Goal: Task Accomplishment & Management: Manage account settings

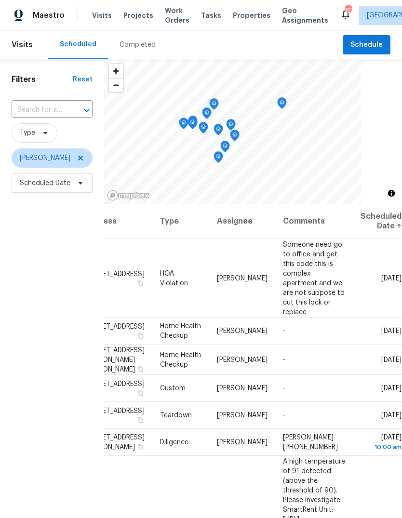
scroll to position [0, 77]
click at [0, 0] on icon at bounding box center [0, 0] width 0 height 0
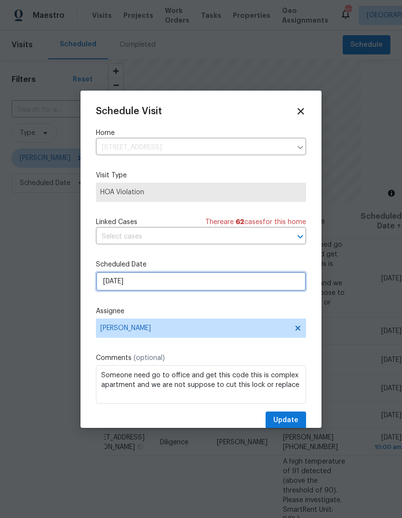
click at [276, 287] on input "9/29/2025" at bounding box center [201, 281] width 210 height 19
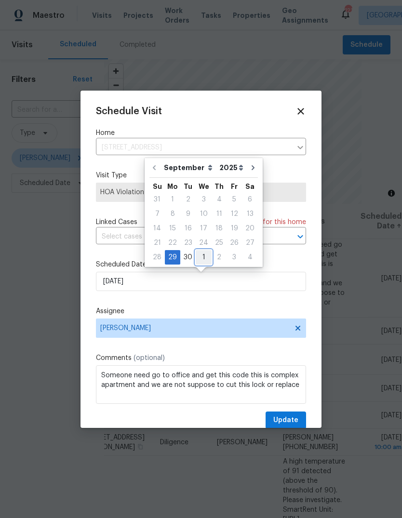
click at [203, 256] on div "1" at bounding box center [204, 258] width 16 height 14
type input "10/1/2025"
select select "9"
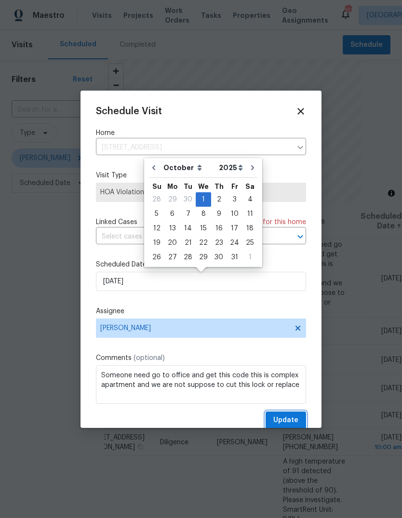
click at [292, 420] on span "Update" at bounding box center [285, 421] width 25 height 12
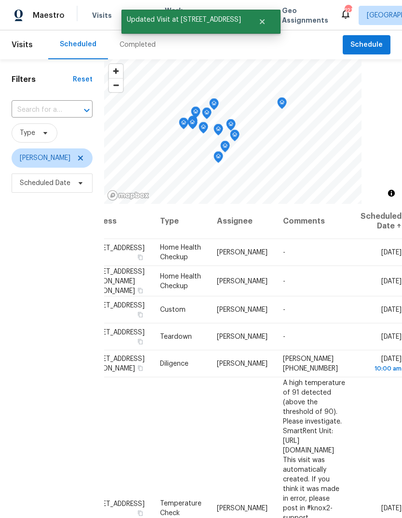
click at [0, 0] on icon at bounding box center [0, 0] width 0 height 0
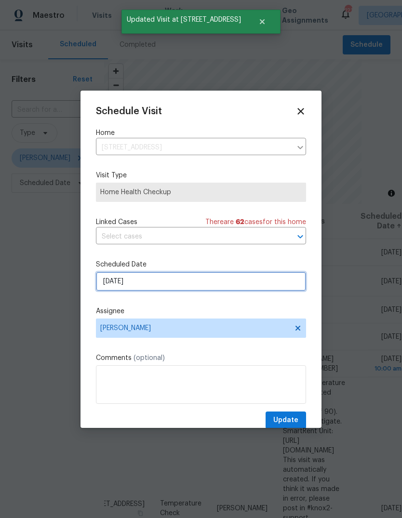
click at [285, 284] on input "[DATE]" at bounding box center [201, 281] width 210 height 19
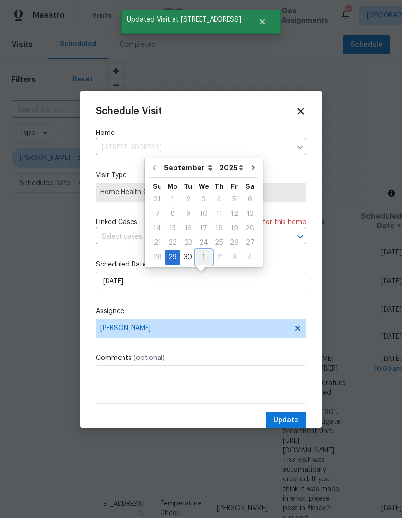
click at [205, 259] on div "1" at bounding box center [204, 258] width 16 height 14
type input "[DATE]"
select select "9"
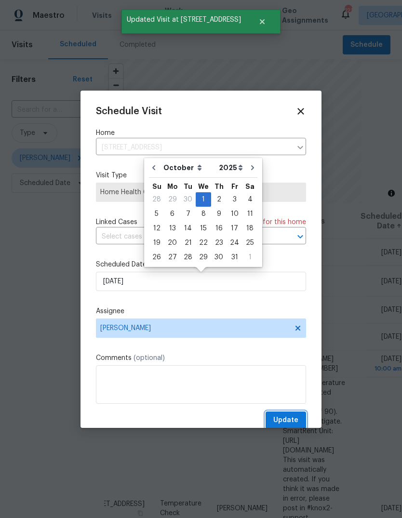
click at [295, 418] on span "Update" at bounding box center [285, 421] width 25 height 12
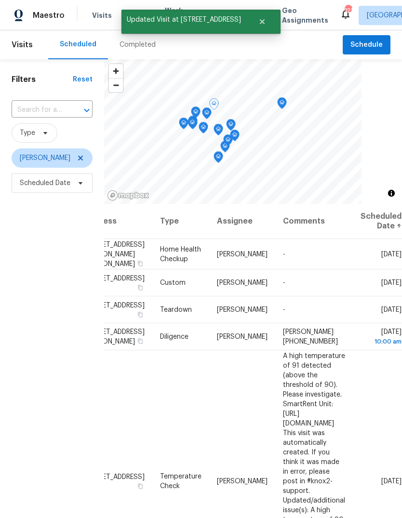
click at [0, 0] on icon at bounding box center [0, 0] width 0 height 0
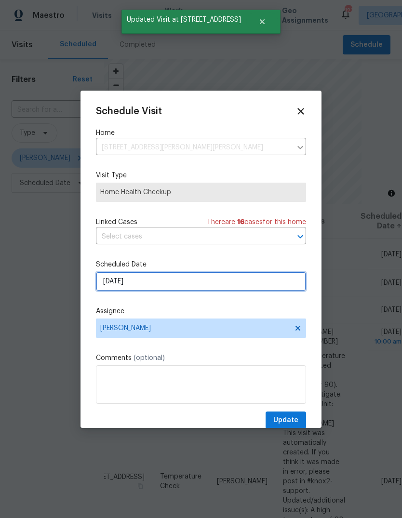
click at [282, 283] on input "9/29/2025" at bounding box center [201, 281] width 210 height 19
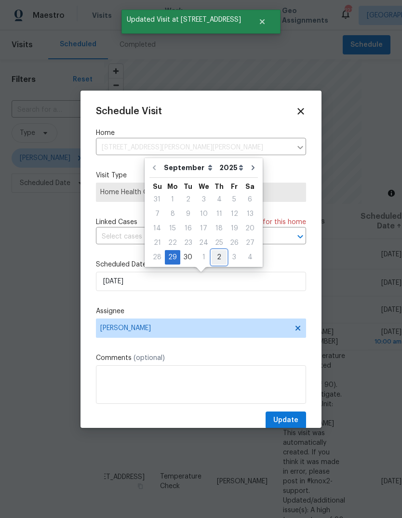
click at [215, 258] on div "2" at bounding box center [219, 258] width 15 height 14
type input "[DATE]"
select select "9"
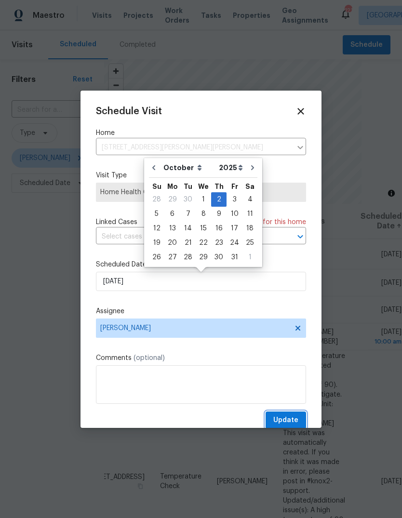
click at [298, 421] on span "Update" at bounding box center [285, 421] width 25 height 12
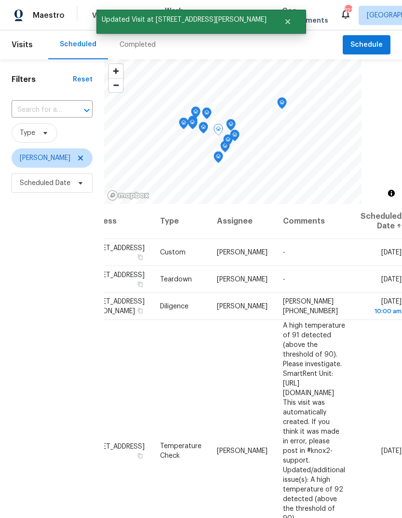
click at [0, 0] on icon at bounding box center [0, 0] width 0 height 0
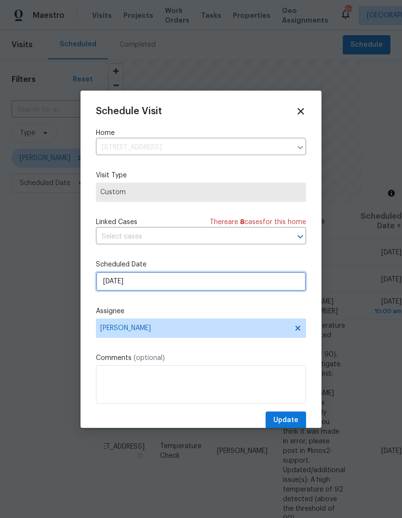
click at [282, 281] on input "9/29/2025" at bounding box center [201, 281] width 210 height 19
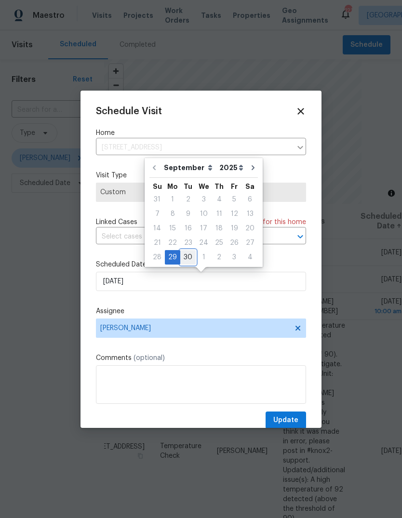
click at [189, 261] on div "30" at bounding box center [187, 258] width 15 height 14
type input "[DATE]"
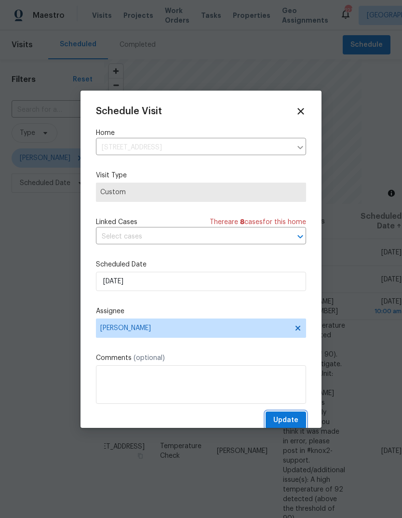
click at [296, 416] on button "Update" at bounding box center [286, 421] width 41 height 18
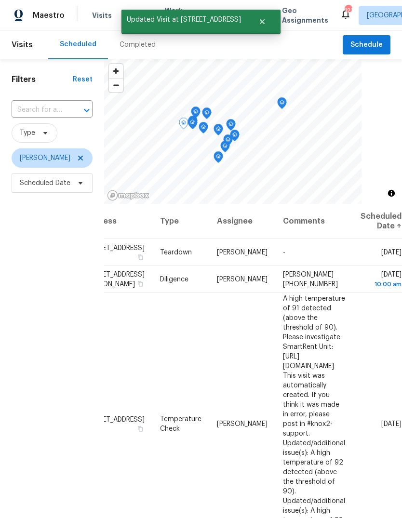
click at [0, 0] on icon at bounding box center [0, 0] width 0 height 0
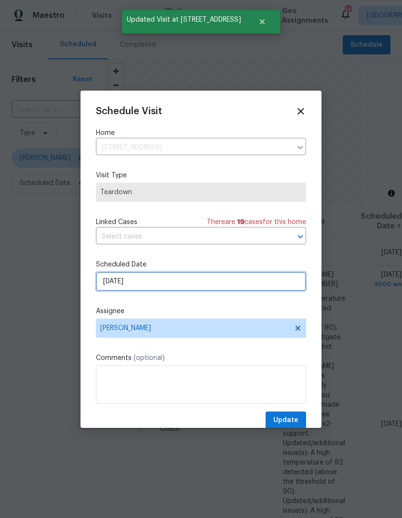
click at [279, 282] on input "9/29/2025" at bounding box center [201, 281] width 210 height 19
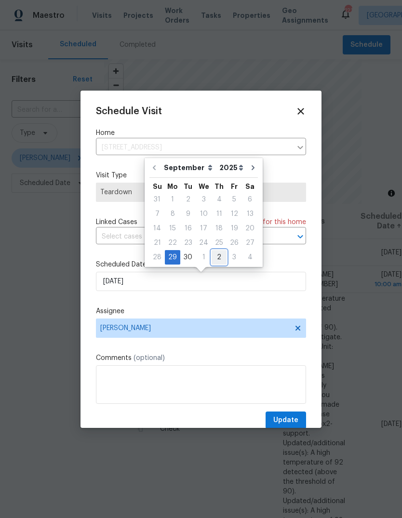
click at [218, 258] on div "2" at bounding box center [219, 258] width 15 height 14
type input "[DATE]"
select select "9"
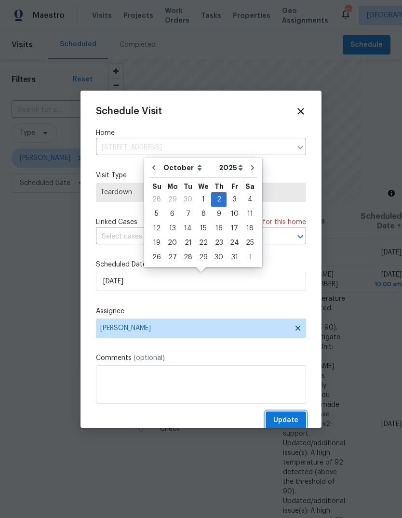
click at [292, 422] on span "Update" at bounding box center [285, 421] width 25 height 12
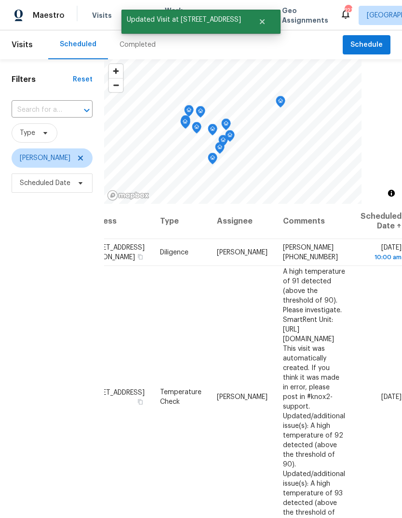
click at [0, 0] on icon at bounding box center [0, 0] width 0 height 0
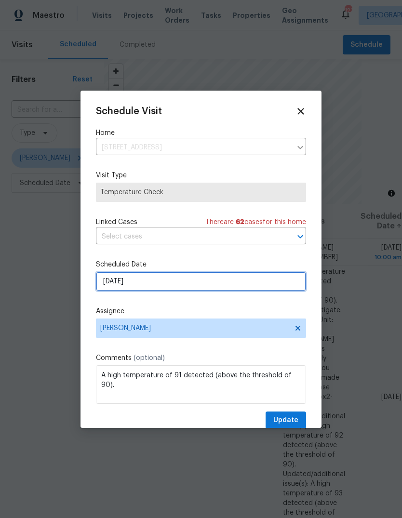
click at [274, 281] on input "[DATE]" at bounding box center [201, 281] width 210 height 19
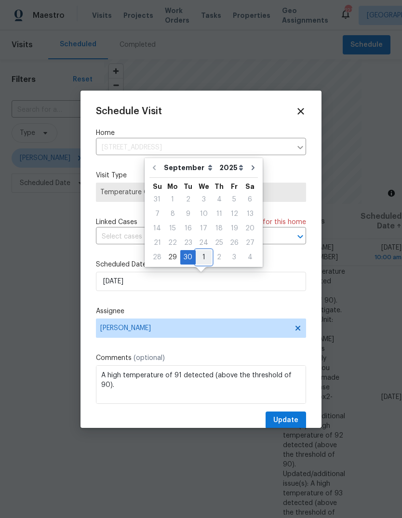
click at [205, 255] on div "1" at bounding box center [204, 258] width 16 height 14
type input "[DATE]"
select select "9"
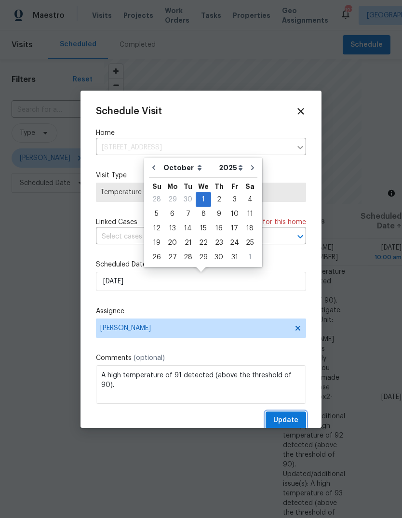
click at [299, 417] on button "Update" at bounding box center [286, 421] width 41 height 18
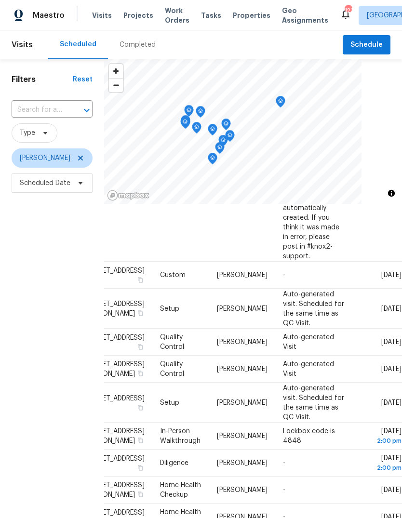
scroll to position [179, 77]
click at [0, 0] on icon at bounding box center [0, 0] width 0 height 0
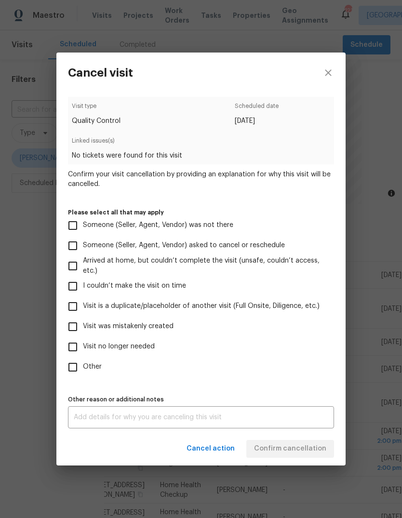
click at [76, 326] on input "Visit was mistakenly created" at bounding box center [73, 327] width 20 height 20
checkbox input "true"
click at [316, 449] on span "Confirm cancellation" at bounding box center [290, 449] width 72 height 12
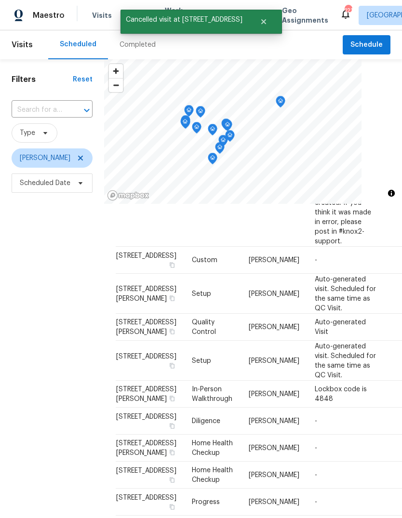
scroll to position [0, 0]
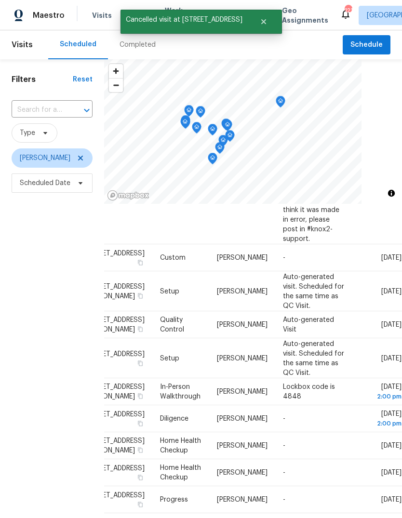
click at [0, 0] on icon at bounding box center [0, 0] width 0 height 0
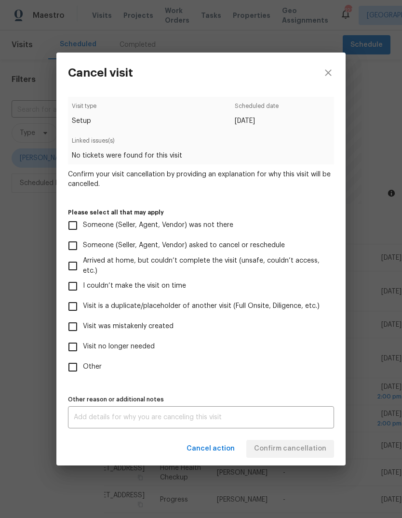
click at [73, 328] on input "Visit was mistakenly created" at bounding box center [73, 327] width 20 height 20
checkbox input "true"
click at [314, 448] on span "Confirm cancellation" at bounding box center [290, 449] width 72 height 12
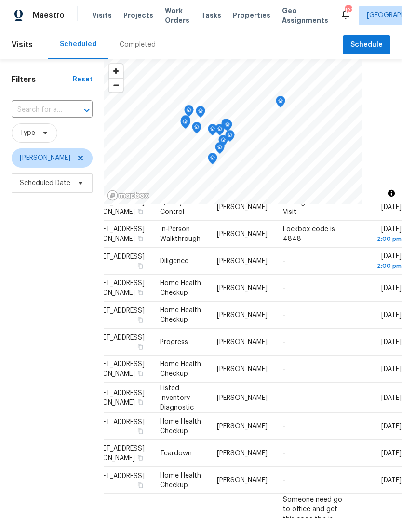
click at [0, 0] on icon at bounding box center [0, 0] width 0 height 0
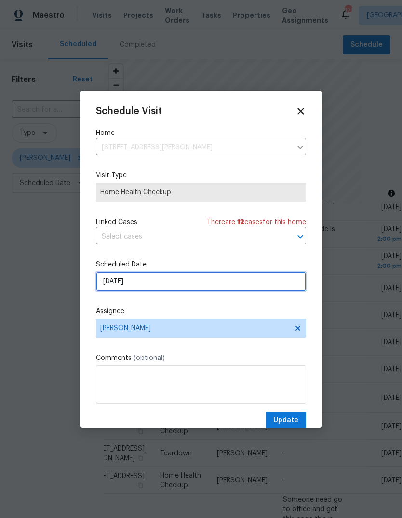
click at [282, 287] on input "[DATE]" at bounding box center [201, 281] width 210 height 19
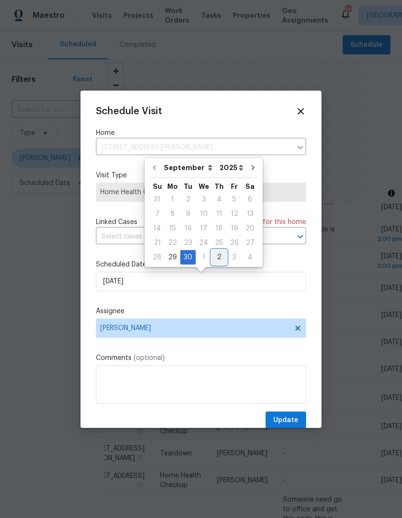
click at [217, 256] on div "2" at bounding box center [219, 258] width 15 height 14
type input "[DATE]"
select select "9"
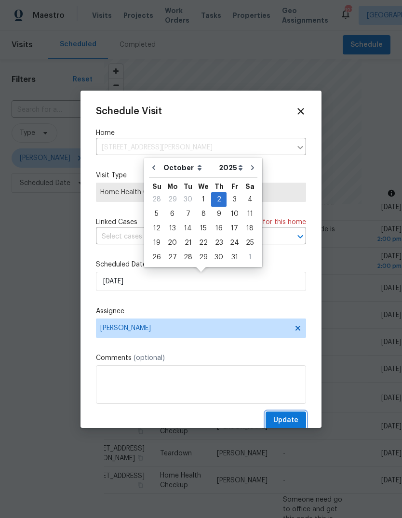
click at [297, 415] on button "Update" at bounding box center [286, 421] width 41 height 18
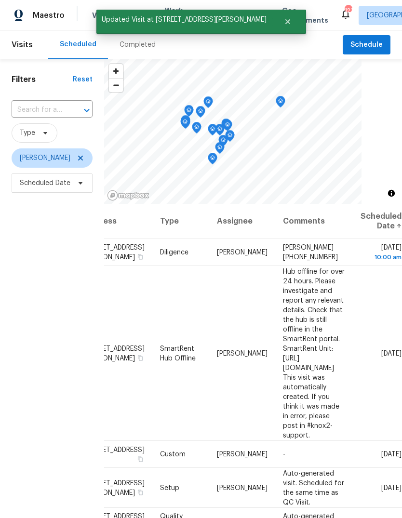
scroll to position [0, 80]
click at [0, 0] on icon at bounding box center [0, 0] width 0 height 0
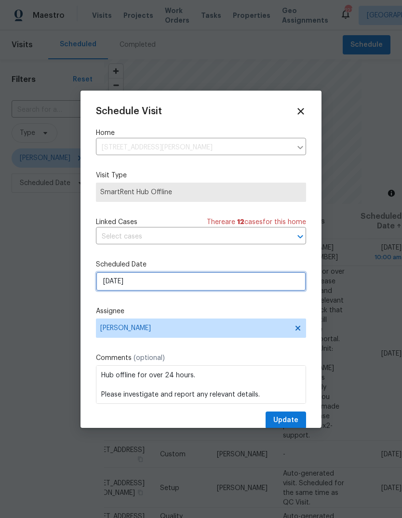
click at [281, 285] on input "[DATE]" at bounding box center [201, 281] width 210 height 19
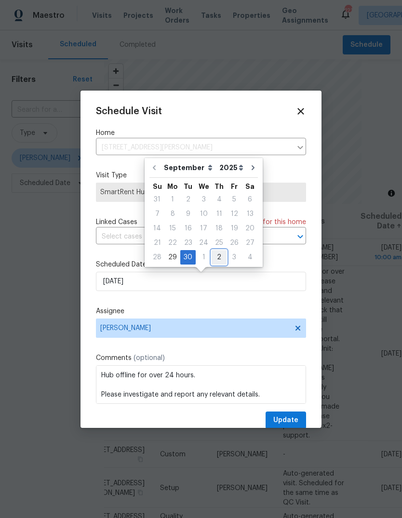
click at [218, 254] on div "2" at bounding box center [219, 258] width 15 height 14
type input "[DATE]"
select select "9"
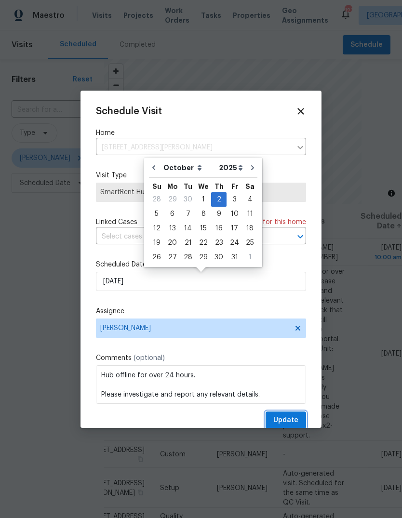
click at [297, 414] on button "Update" at bounding box center [286, 421] width 41 height 18
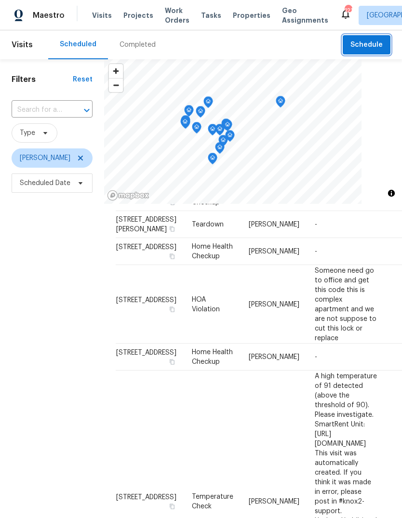
click at [372, 46] on span "Schedule" at bounding box center [367, 45] width 32 height 12
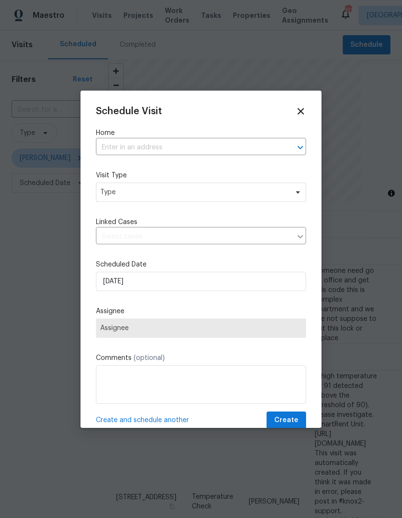
click at [269, 143] on input "text" at bounding box center [187, 147] width 183 height 15
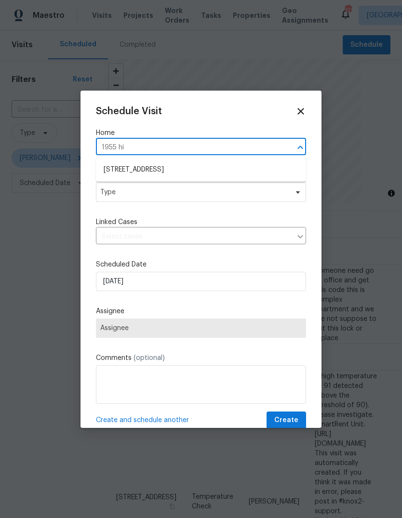
type input "1955 hil"
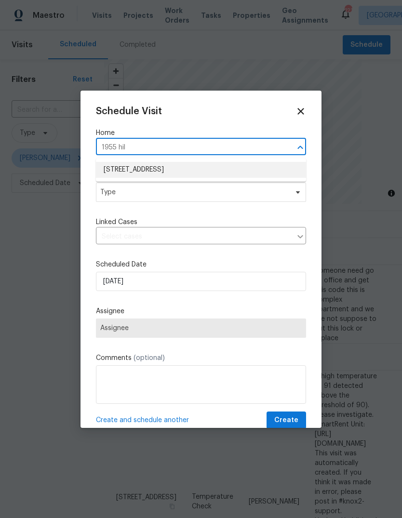
click at [131, 168] on li "[STREET_ADDRESS]" at bounding box center [201, 170] width 210 height 16
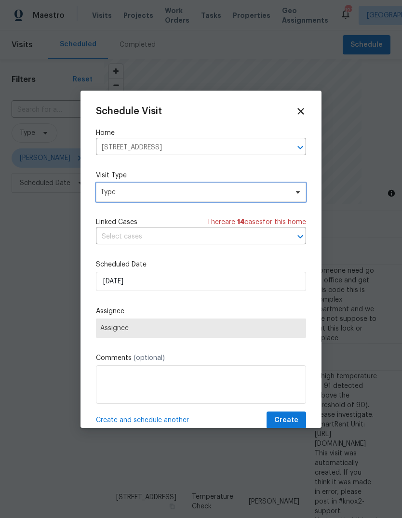
click at [118, 196] on span "Type" at bounding box center [194, 193] width 188 height 10
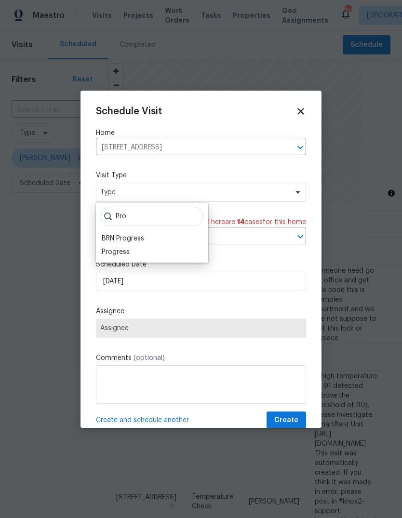
type input "Pro"
click at [116, 253] on div "Progress" at bounding box center [116, 252] width 28 height 10
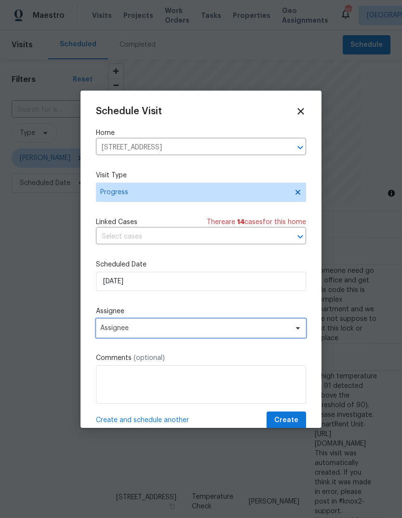
click at [123, 332] on span "Assignee" at bounding box center [194, 329] width 189 height 8
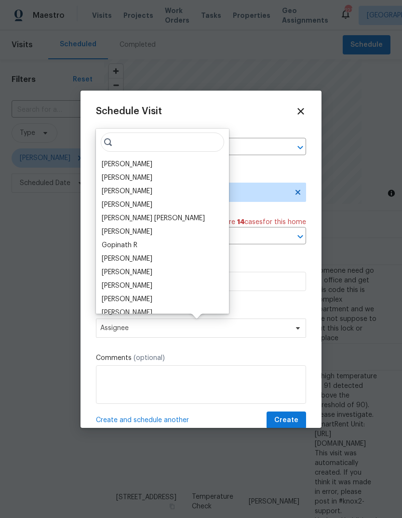
click at [120, 162] on div "[PERSON_NAME]" at bounding box center [127, 165] width 51 height 10
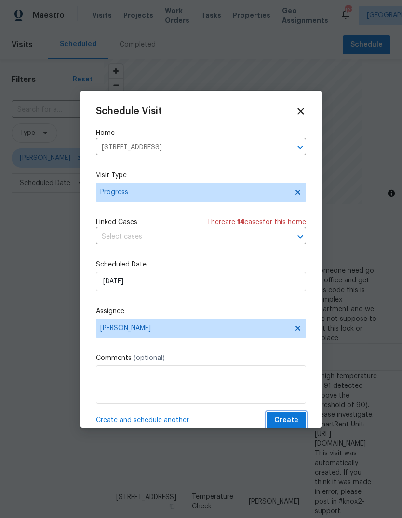
click at [300, 421] on button "Create" at bounding box center [287, 421] width 40 height 18
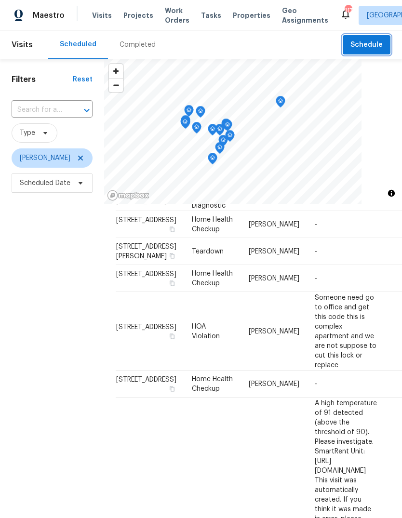
click at [368, 44] on span "Schedule" at bounding box center [367, 45] width 32 height 12
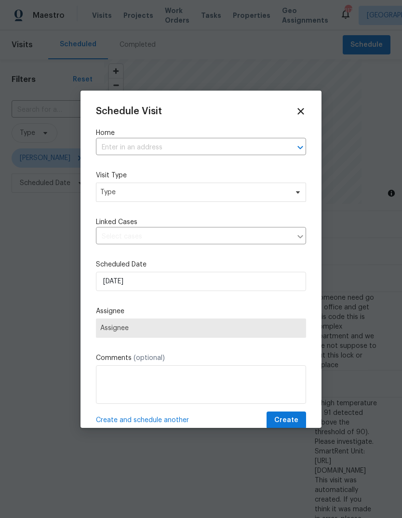
click at [247, 150] on input "text" at bounding box center [187, 147] width 183 height 15
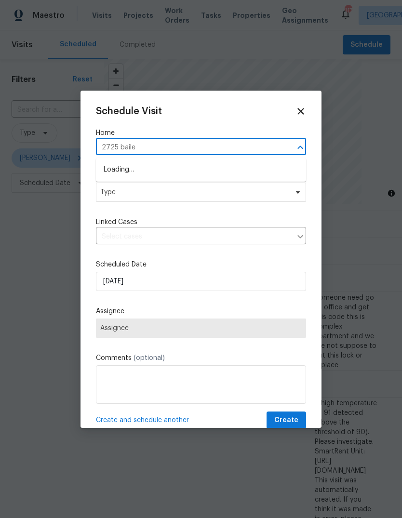
type input "2725 bailey"
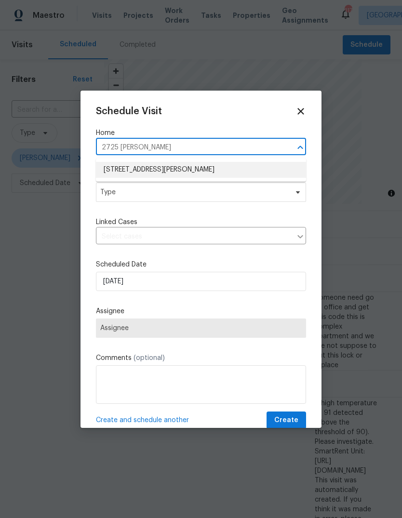
click at [131, 174] on li "[STREET_ADDRESS][PERSON_NAME]" at bounding box center [201, 170] width 210 height 16
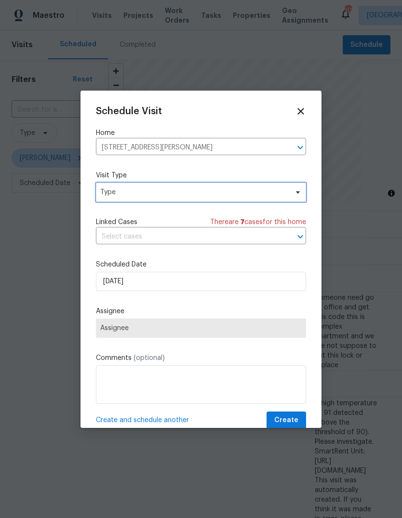
click at [120, 202] on span "Type" at bounding box center [201, 192] width 210 height 19
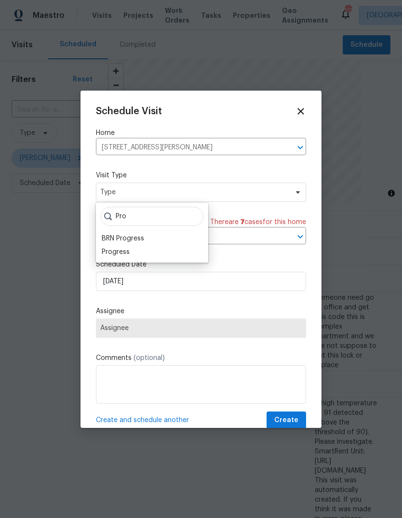
type input "Pro"
click at [114, 249] on div "Progress" at bounding box center [116, 252] width 28 height 10
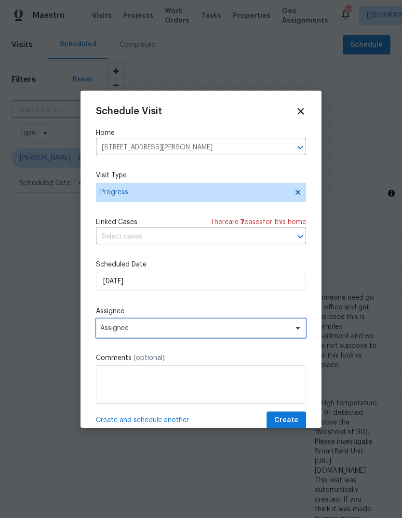
click at [124, 331] on span "Assignee" at bounding box center [194, 329] width 189 height 8
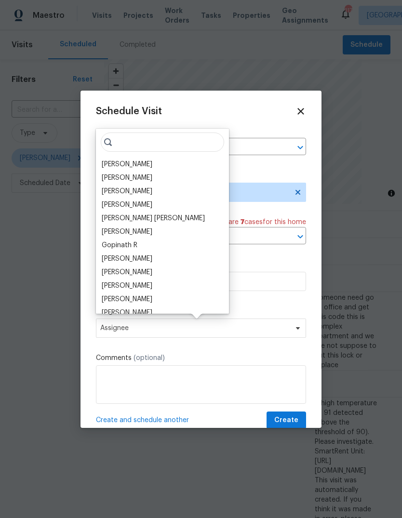
click at [117, 165] on div "[PERSON_NAME]" at bounding box center [127, 165] width 51 height 10
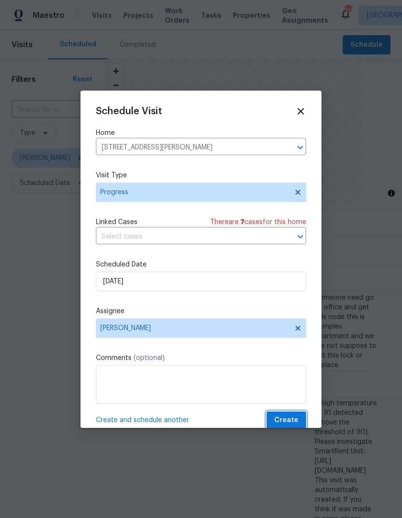
click at [299, 422] on button "Create" at bounding box center [287, 421] width 40 height 18
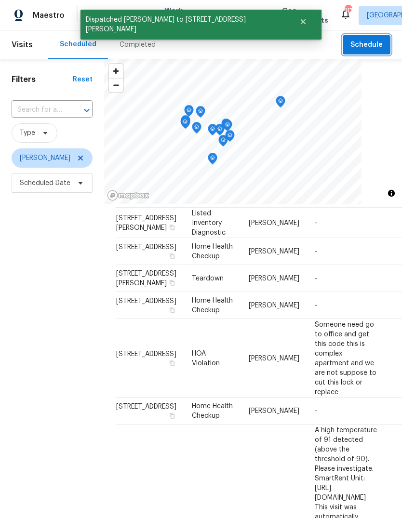
click at [372, 42] on span "Schedule" at bounding box center [367, 45] width 32 height 12
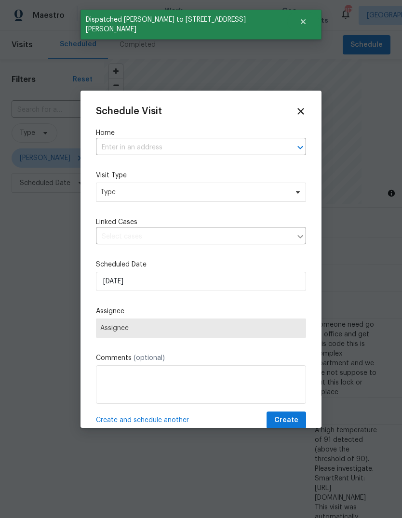
click at [254, 153] on input "text" at bounding box center [187, 147] width 183 height 15
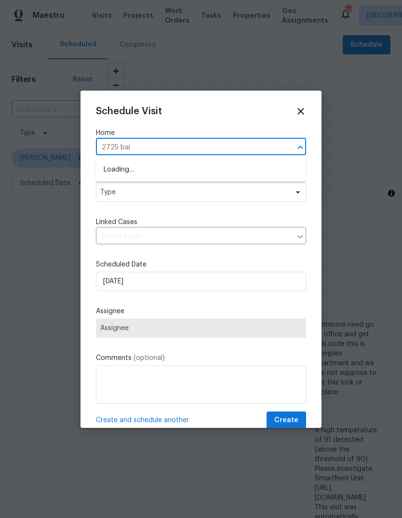
type input "2725 bail"
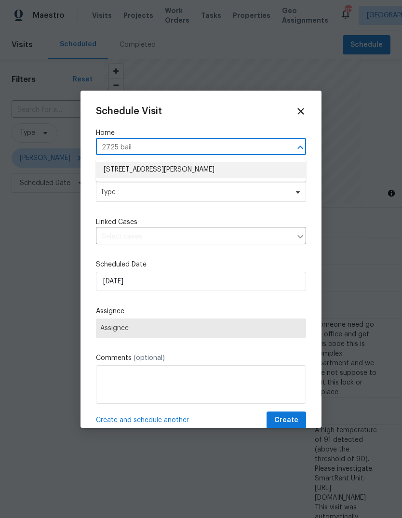
click at [129, 170] on li "[STREET_ADDRESS][PERSON_NAME]" at bounding box center [201, 170] width 210 height 16
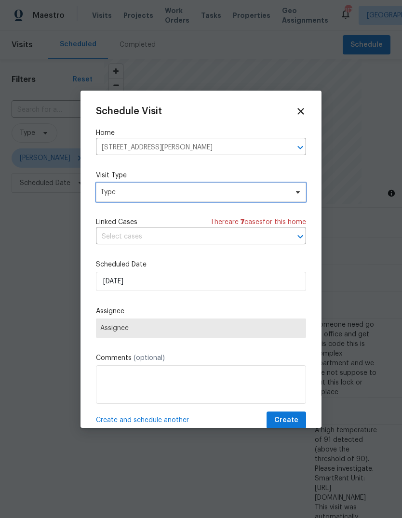
click at [123, 193] on span "Type" at bounding box center [194, 193] width 188 height 10
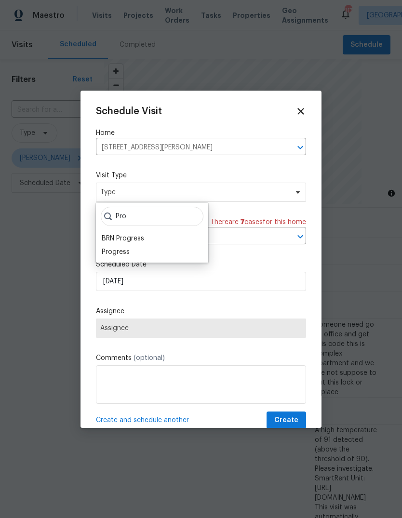
type input "Pro"
click at [112, 256] on div "Progress" at bounding box center [116, 252] width 28 height 10
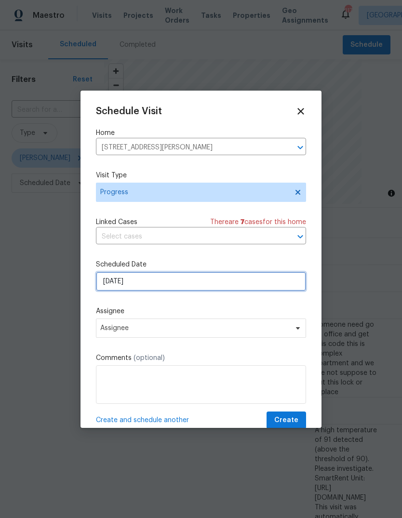
click at [151, 286] on input "9/29/2025" at bounding box center [201, 281] width 210 height 19
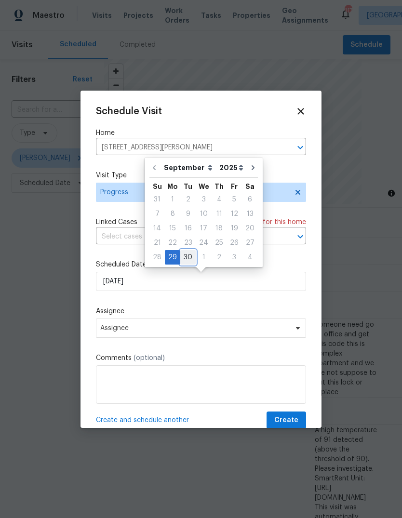
click at [188, 257] on div "30" at bounding box center [187, 258] width 15 height 14
type input "[DATE]"
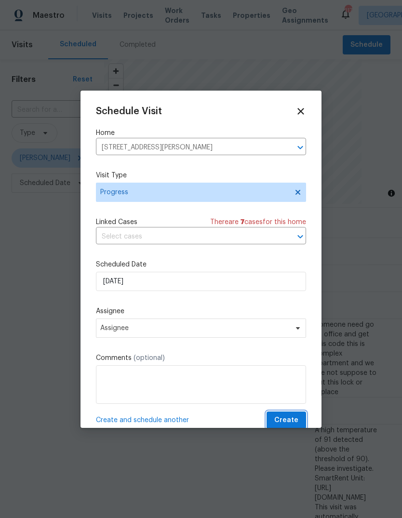
click at [302, 418] on button "Create" at bounding box center [287, 421] width 40 height 18
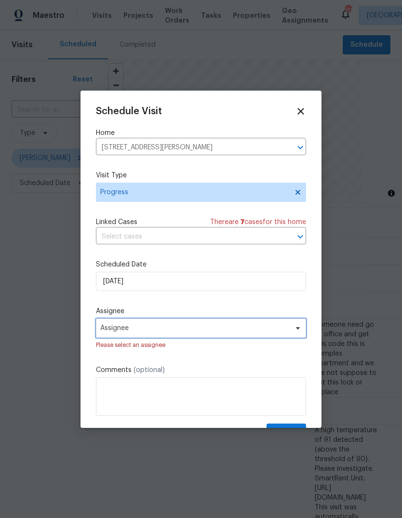
click at [296, 326] on span "Assignee" at bounding box center [201, 328] width 210 height 19
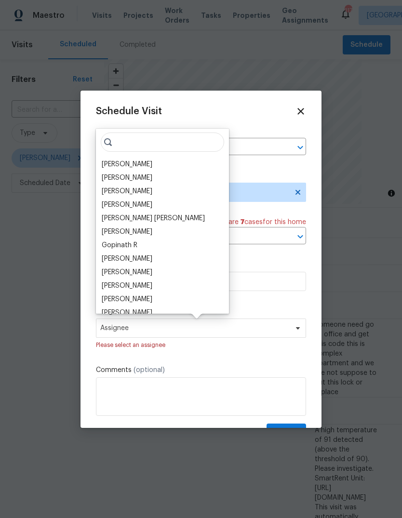
click at [116, 163] on div "[PERSON_NAME]" at bounding box center [127, 165] width 51 height 10
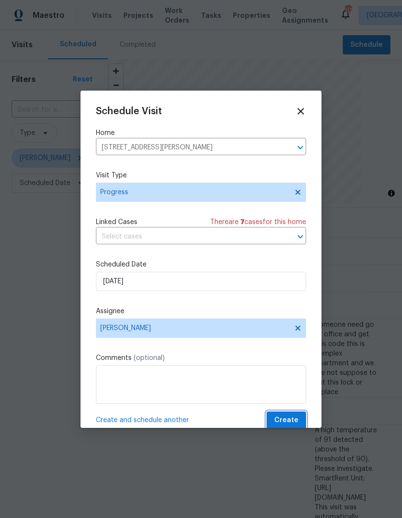
click at [291, 416] on button "Create" at bounding box center [287, 421] width 40 height 18
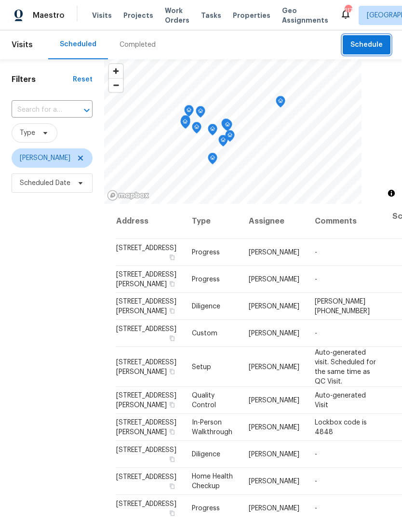
scroll to position [0, 0]
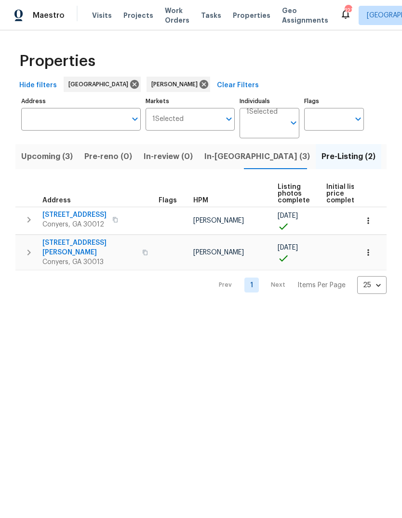
click at [224, 156] on span "In-[GEOGRAPHIC_DATA] (3)" at bounding box center [257, 157] width 106 height 14
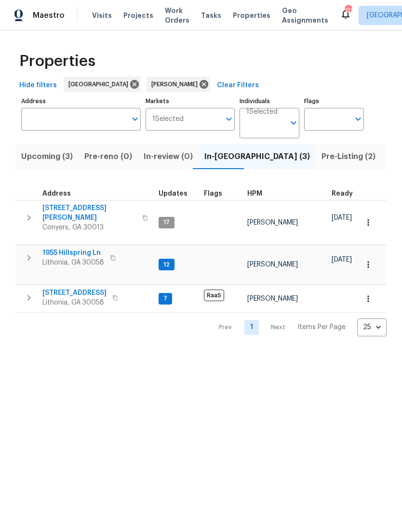
click at [32, 212] on icon "button" at bounding box center [29, 218] width 12 height 12
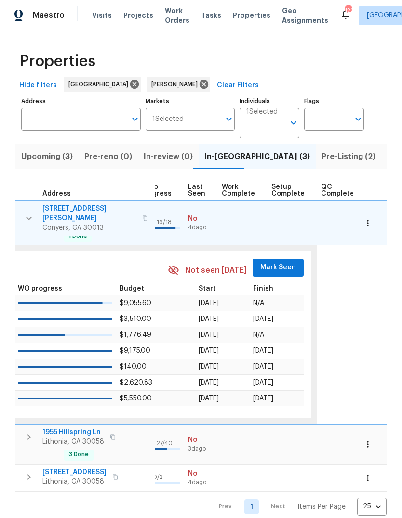
scroll to position [0, 457]
click at [279, 262] on span "Mark Seen" at bounding box center [279, 268] width 36 height 12
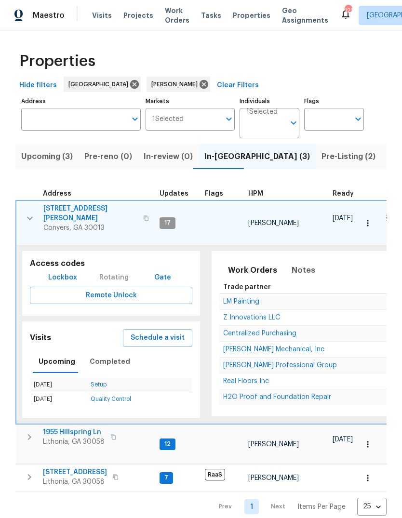
scroll to position [0, 0]
click at [31, 213] on icon "button" at bounding box center [30, 219] width 12 height 12
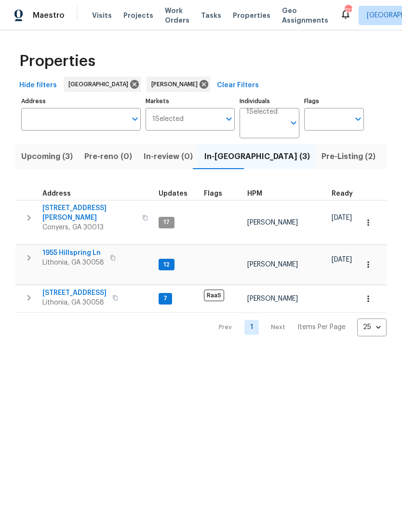
click at [27, 252] on icon "button" at bounding box center [29, 258] width 12 height 12
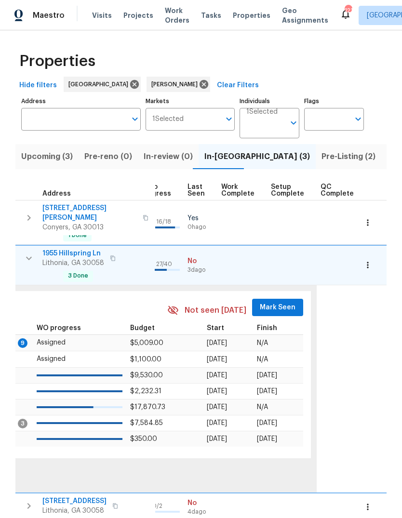
scroll to position [0, 457]
click at [272, 302] on span "Mark Seen" at bounding box center [279, 308] width 36 height 12
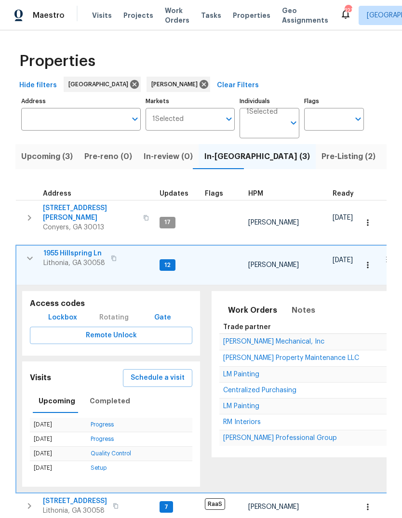
scroll to position [0, 0]
click at [27, 253] on icon "button" at bounding box center [30, 259] width 12 height 12
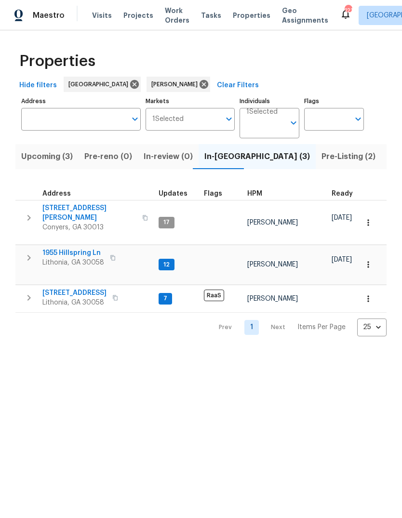
click at [31, 292] on icon "button" at bounding box center [29, 298] width 12 height 12
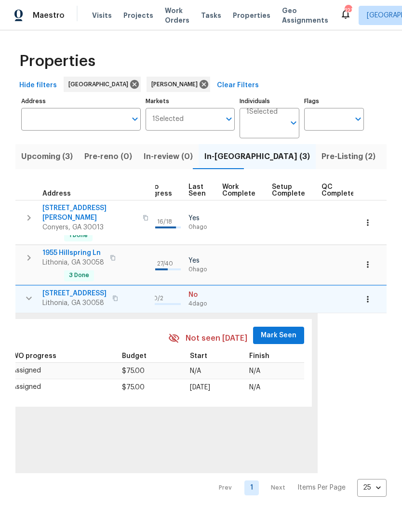
click at [279, 330] on span "Mark Seen" at bounding box center [279, 336] width 36 height 12
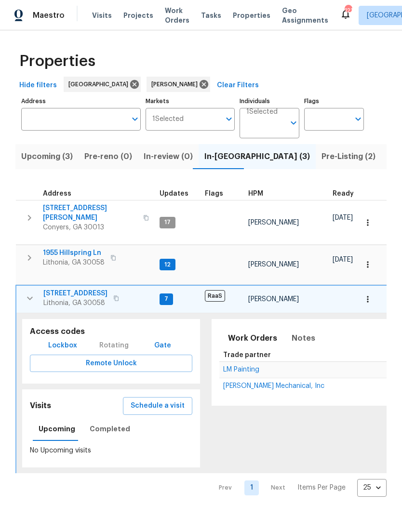
click at [58, 289] on span "541 Shadow Valley Ct" at bounding box center [75, 294] width 64 height 10
click at [55, 248] on span "1955 Hillspring Ln" at bounding box center [74, 253] width 62 height 10
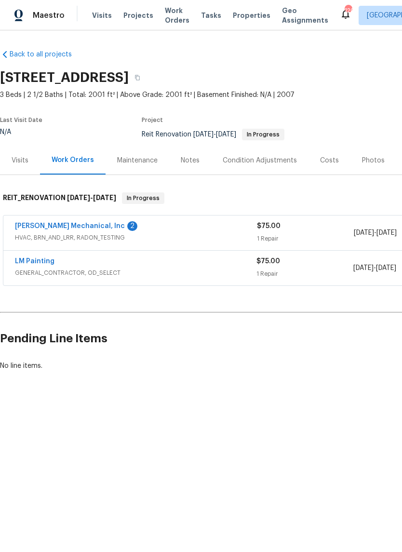
click at [44, 223] on link "[PERSON_NAME] Mechanical, Inc" at bounding box center [70, 226] width 110 height 7
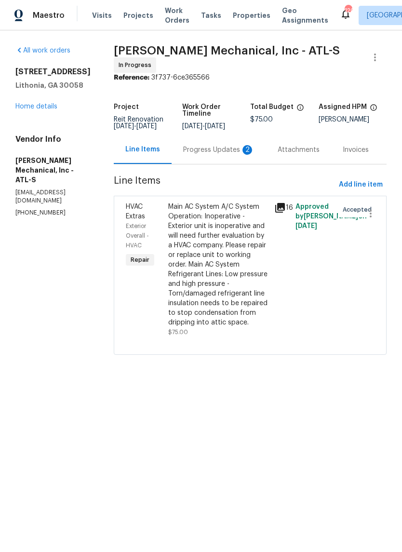
click at [229, 154] on div "Progress Updates 2" at bounding box center [218, 150] width 71 height 10
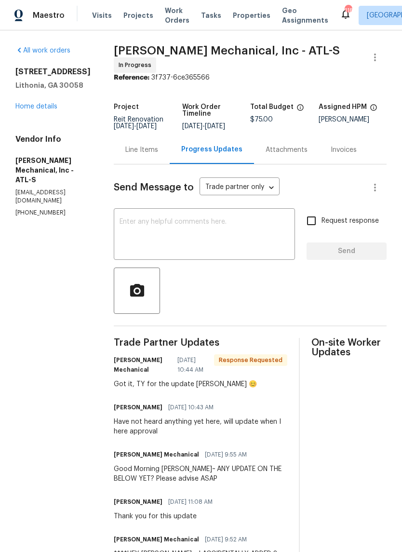
click at [276, 235] on textarea at bounding box center [205, 235] width 170 height 34
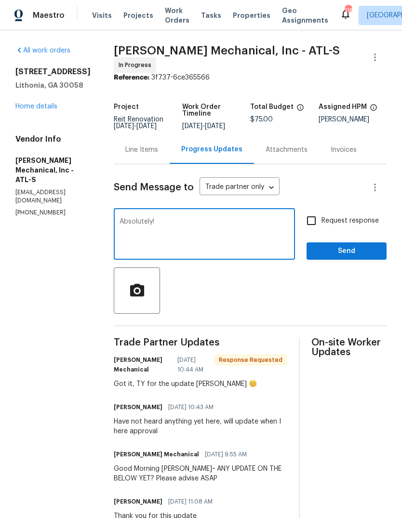
type textarea "Absolutely!"
click at [362, 260] on button "Send" at bounding box center [347, 252] width 80 height 18
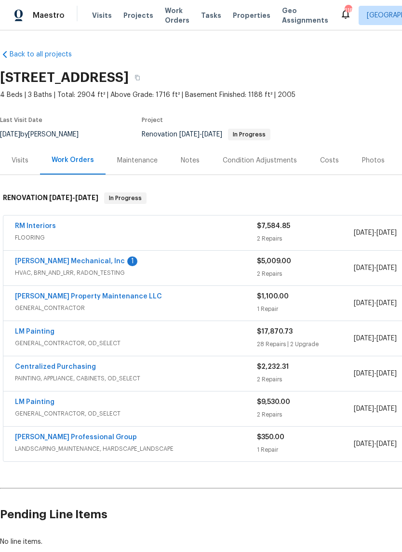
click at [41, 259] on link "[PERSON_NAME] Mechanical, Inc" at bounding box center [70, 261] width 110 height 7
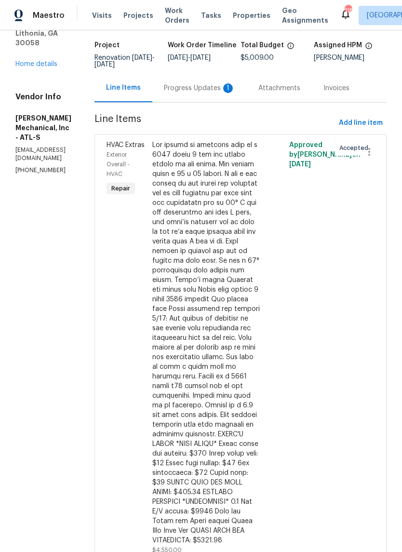
scroll to position [66, 0]
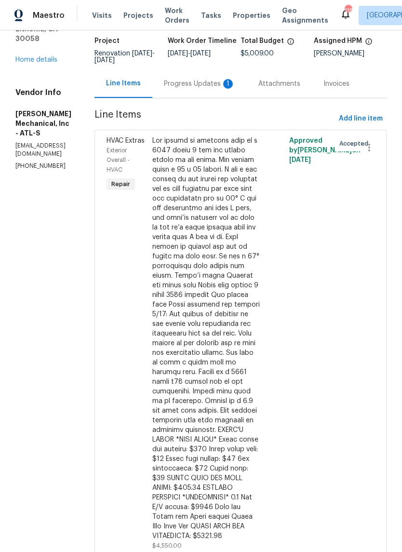
click at [230, 80] on div "Progress Updates 1" at bounding box center [199, 84] width 71 height 10
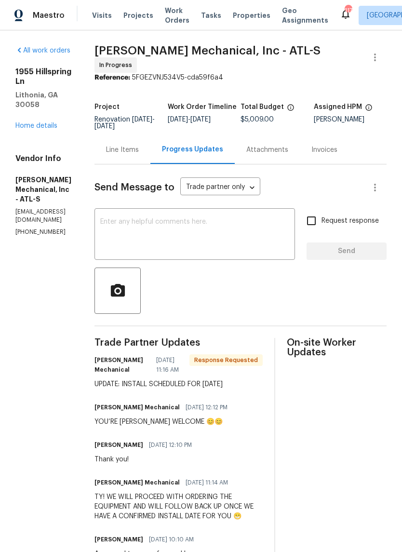
click at [282, 239] on textarea at bounding box center [194, 235] width 189 height 34
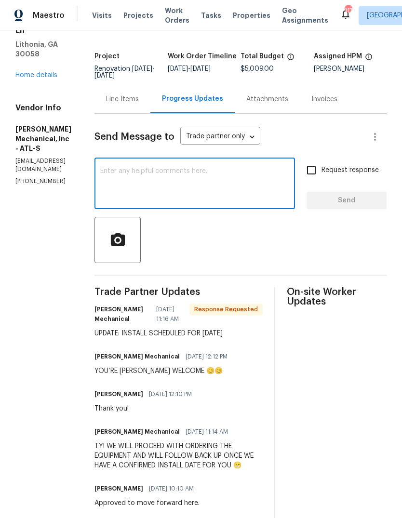
scroll to position [65, 0]
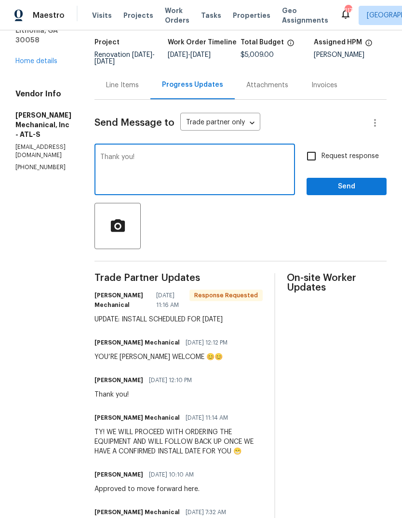
type textarea "Thank you!"
click at [363, 187] on span "Send" at bounding box center [346, 187] width 65 height 12
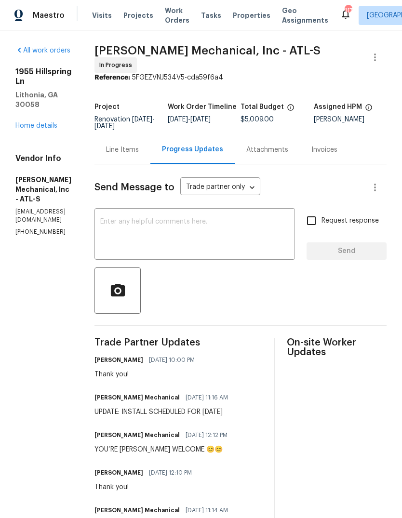
scroll to position [0, 0]
click at [43, 123] on link "Home details" at bounding box center [36, 126] width 42 height 7
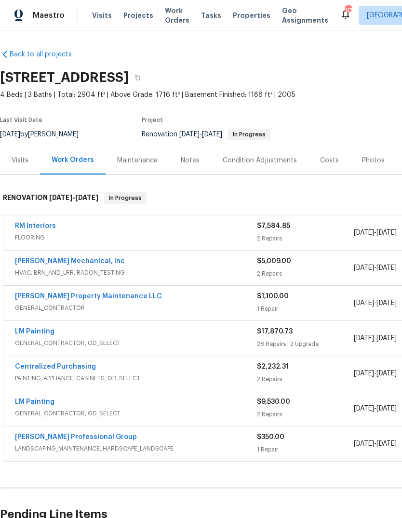
click at [34, 227] on link "RM Interiors" at bounding box center [35, 226] width 41 height 7
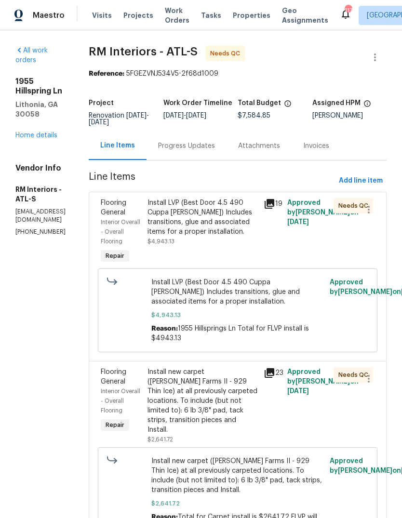
click at [215, 150] on div "Progress Updates" at bounding box center [186, 146] width 57 height 10
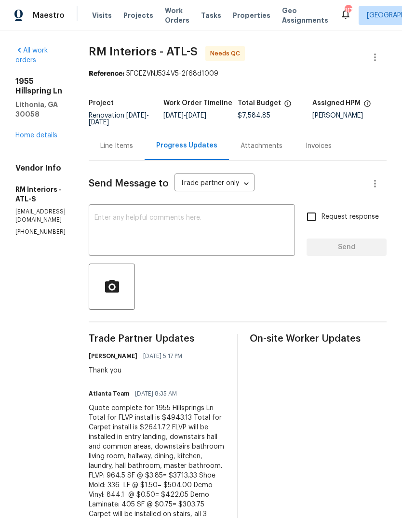
click at [133, 147] on div "Line Items" at bounding box center [116, 146] width 33 height 10
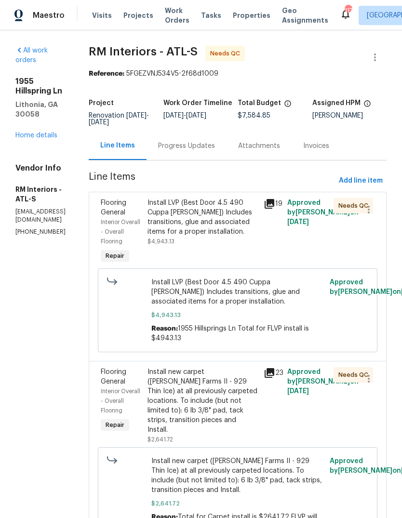
click at [27, 132] on link "Home details" at bounding box center [36, 135] width 42 height 7
click at [231, 226] on div "Install LVP (Best Door 4.5 490 Cuppa [PERSON_NAME]) Includes transitions, glue …" at bounding box center [203, 217] width 111 height 39
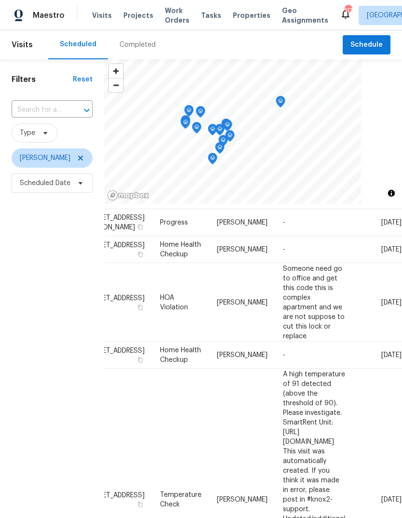
scroll to position [371, 77]
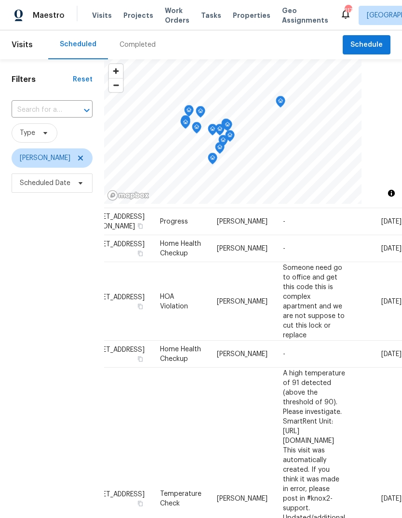
click at [0, 0] on icon at bounding box center [0, 0] width 0 height 0
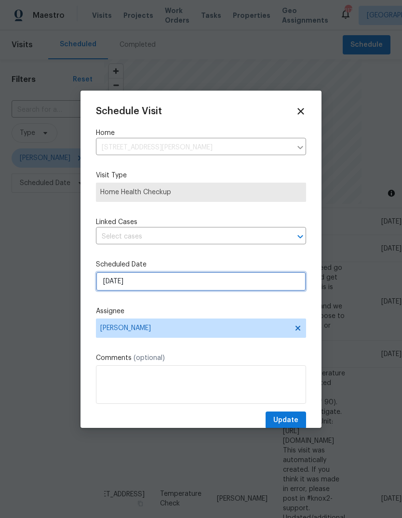
click at [255, 279] on input "[DATE]" at bounding box center [201, 281] width 210 height 19
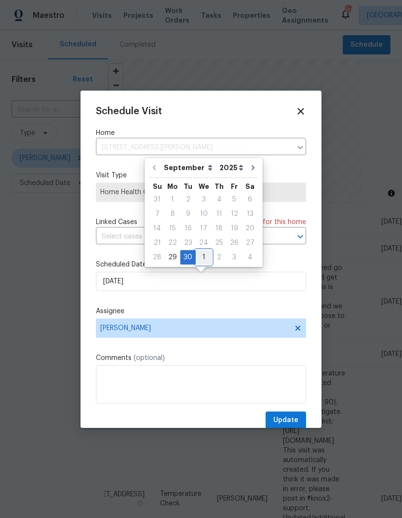
click at [206, 256] on div "1" at bounding box center [204, 258] width 16 height 14
type input "[DATE]"
select select "9"
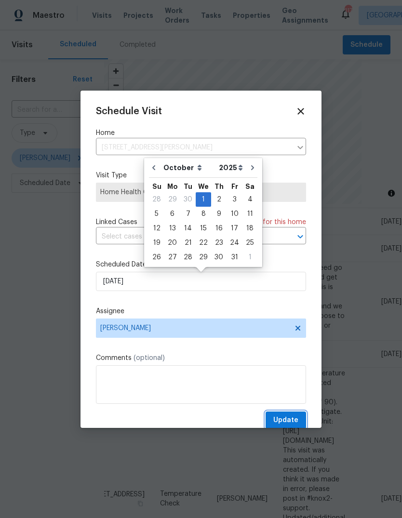
click at [295, 418] on span "Update" at bounding box center [285, 421] width 25 height 12
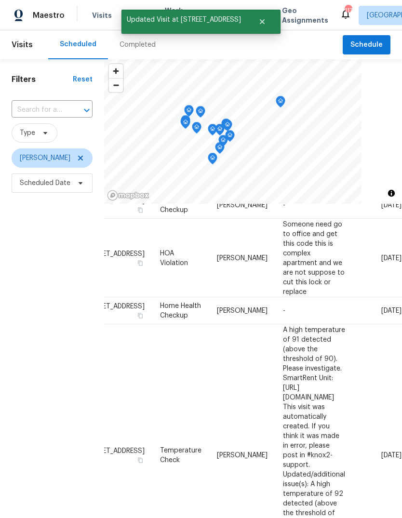
scroll to position [389, 77]
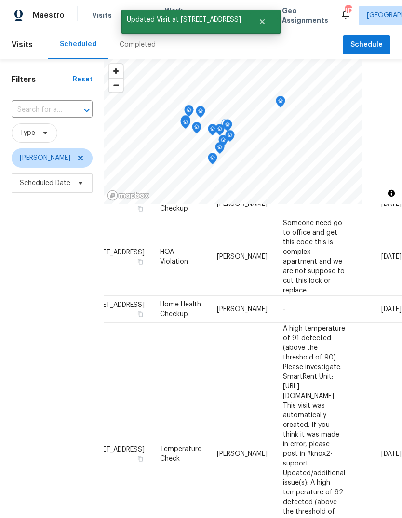
click at [0, 0] on icon at bounding box center [0, 0] width 0 height 0
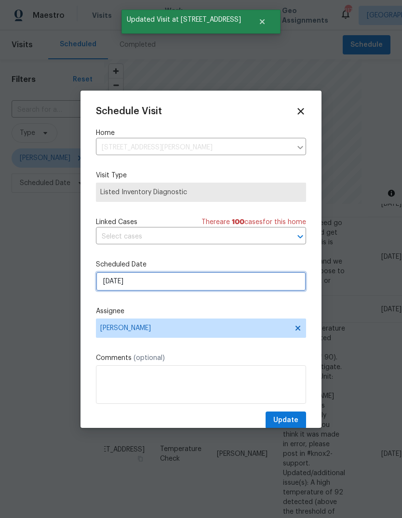
click at [280, 282] on input "[DATE]" at bounding box center [201, 281] width 210 height 19
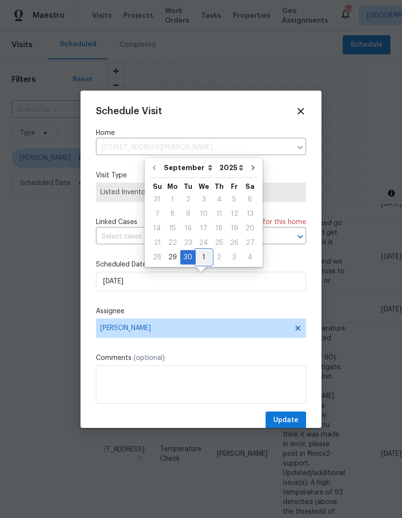
click at [205, 258] on div "1" at bounding box center [204, 258] width 16 height 14
type input "[DATE]"
select select "9"
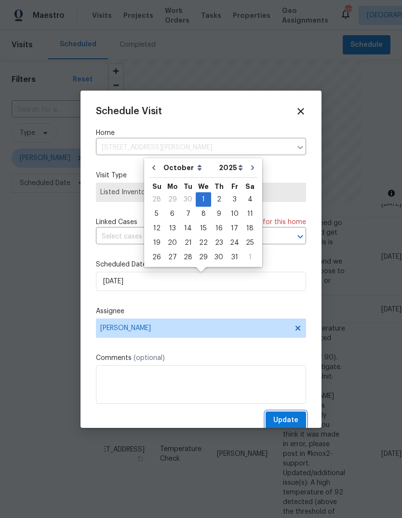
click at [301, 420] on button "Update" at bounding box center [286, 421] width 41 height 18
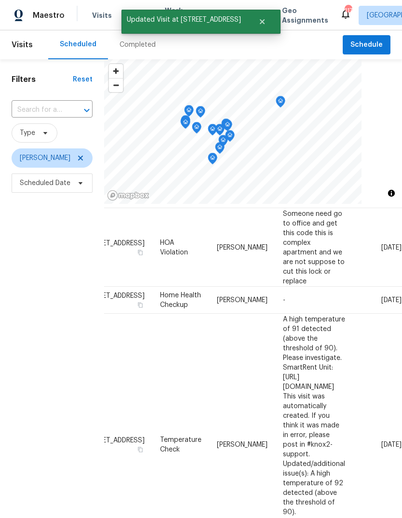
scroll to position [368, 77]
click at [0, 0] on icon at bounding box center [0, 0] width 0 height 0
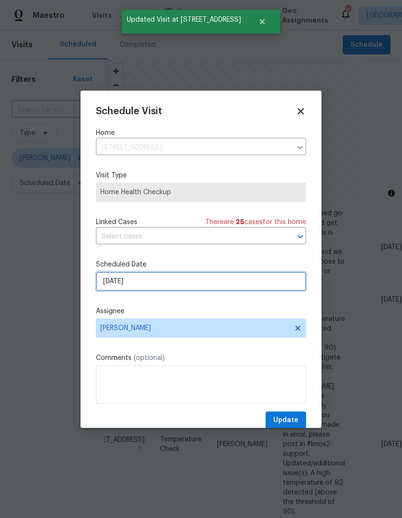
click at [277, 287] on input "[DATE]" at bounding box center [201, 281] width 210 height 19
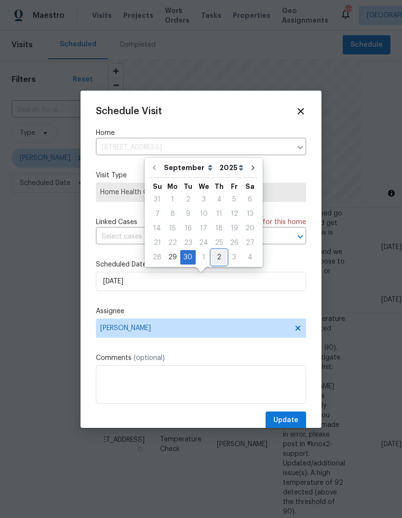
click at [216, 255] on div "2" at bounding box center [219, 258] width 15 height 14
type input "[DATE]"
select select "9"
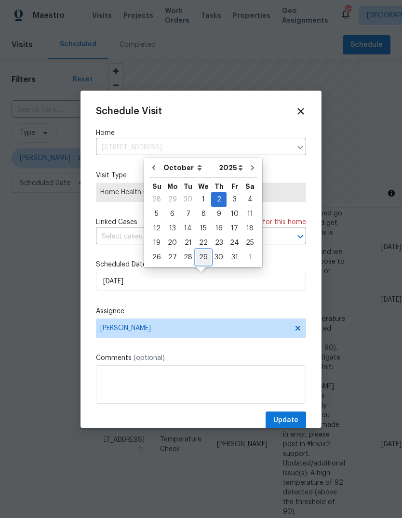
click at [205, 256] on div "29" at bounding box center [203, 258] width 15 height 14
type input "[DATE]"
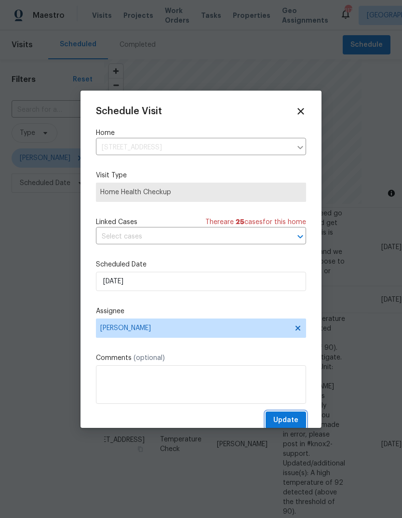
click at [298, 420] on span "Update" at bounding box center [285, 421] width 25 height 12
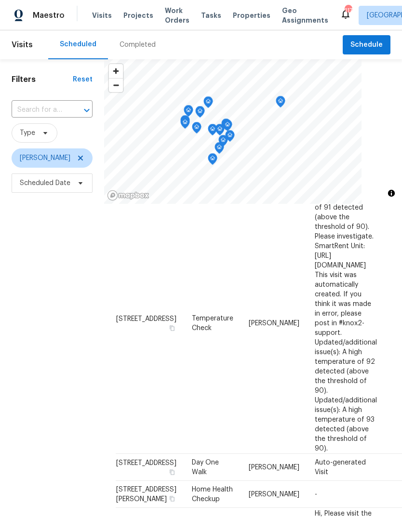
scroll to position [462, 0]
